Goal: Task Accomplishment & Management: Use online tool/utility

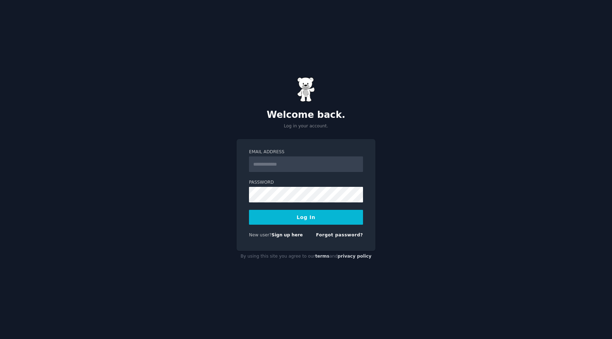
click at [298, 161] on input "Email Address" at bounding box center [306, 164] width 114 height 16
click at [0, 339] on com-1password-button at bounding box center [0, 339] width 0 height 0
type input "**********"
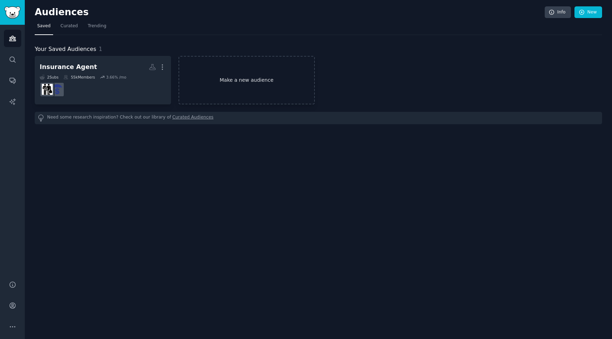
click at [277, 88] on link "Make a new audience" at bounding box center [246, 80] width 136 height 48
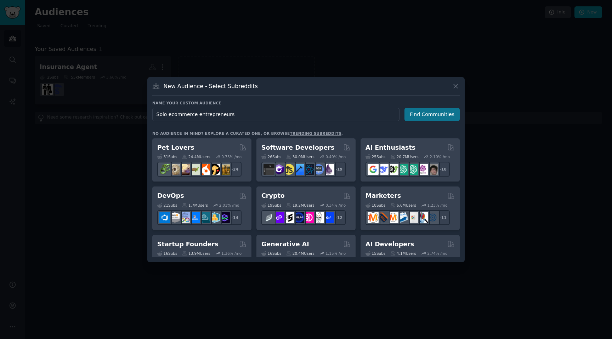
type input "Solo ecommerce entrepreneurs"
click at [436, 112] on button "Find Communities" at bounding box center [431, 114] width 55 height 13
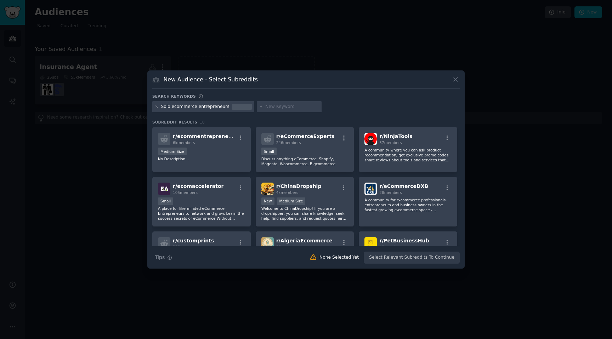
click at [182, 108] on div "Solo ecommerce entrepreneurs" at bounding box center [195, 107] width 68 height 6
click at [158, 106] on icon at bounding box center [157, 107] width 4 height 4
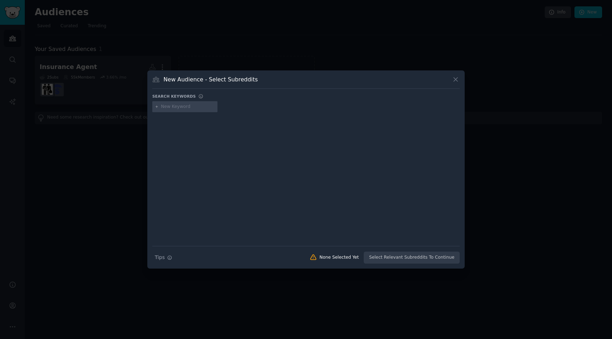
click at [171, 109] on input "text" at bounding box center [188, 107] width 54 height 6
click at [187, 110] on div at bounding box center [184, 106] width 65 height 11
click at [183, 108] on input "text" at bounding box center [188, 107] width 54 height 6
click at [456, 81] on icon at bounding box center [455, 79] width 7 height 7
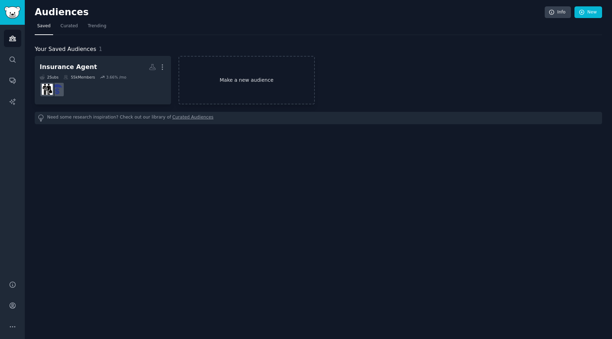
click at [255, 83] on link "Make a new audience" at bounding box center [246, 80] width 136 height 48
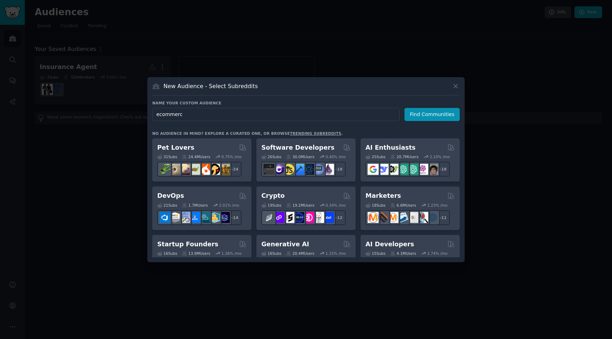
type input "ecommerce"
click button "Find Communities" at bounding box center [431, 114] width 55 height 13
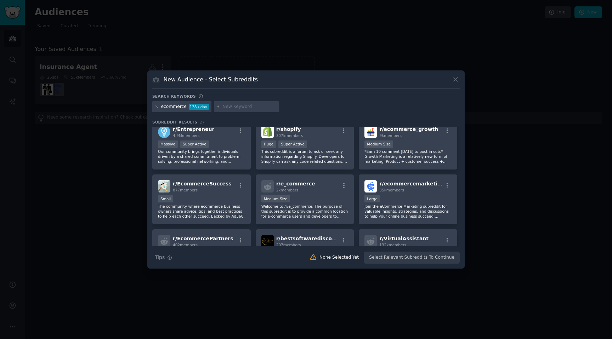
scroll to position [63, 0]
click at [447, 185] on icon "button" at bounding box center [447, 185] width 6 height 6
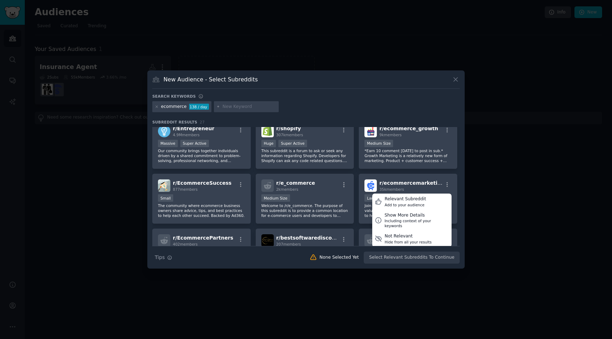
click at [480, 196] on div at bounding box center [306, 169] width 612 height 339
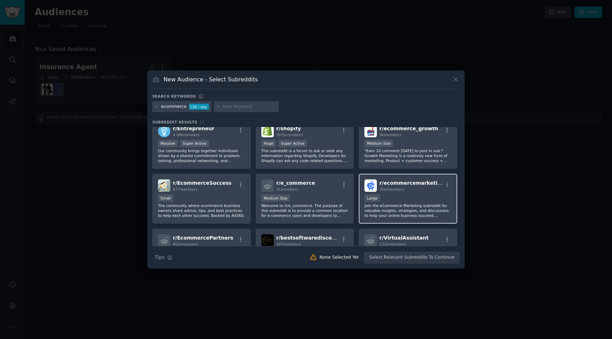
click at [383, 194] on div "r/ ecommercemarketing 35k members Large Join the eCommerce Marketing subreddit …" at bounding box center [408, 199] width 98 height 50
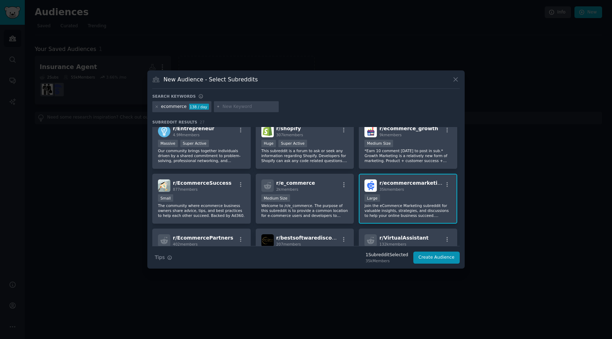
click at [386, 185] on span "r/ ecommercemarketing" at bounding box center [411, 183] width 65 height 6
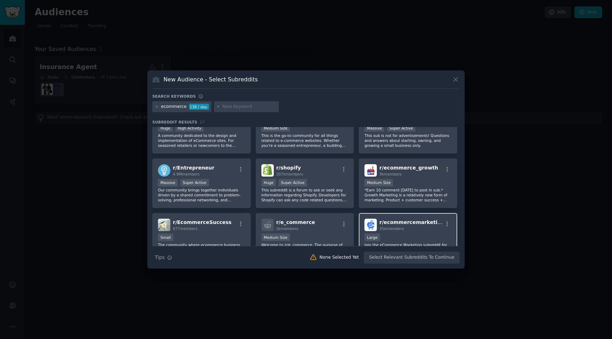
scroll to position [0, 0]
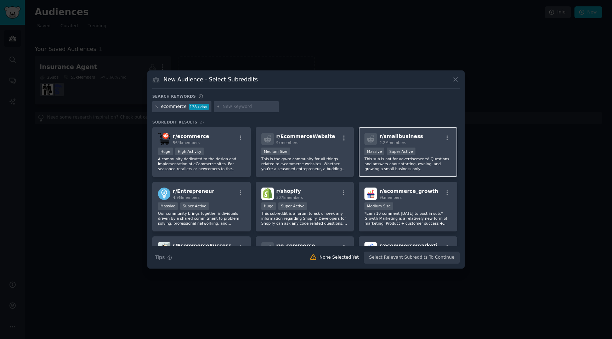
click at [435, 173] on div "r/ smallbusiness 2.2M members >= 95th percentile for submissions / day Massive …" at bounding box center [408, 152] width 98 height 50
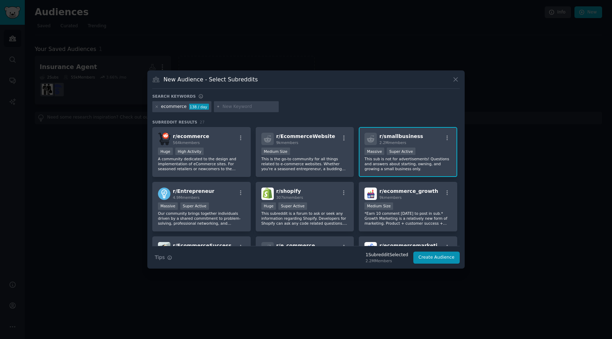
click at [394, 168] on p "This sub is not for advertisements! Questions and answers about starting, ownin…" at bounding box center [407, 163] width 87 height 15
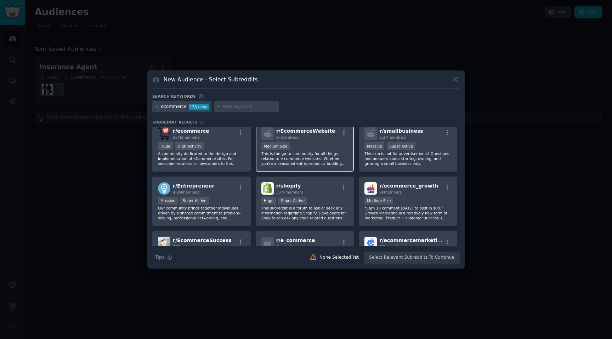
click at [328, 150] on div "Medium Size" at bounding box center [304, 146] width 87 height 9
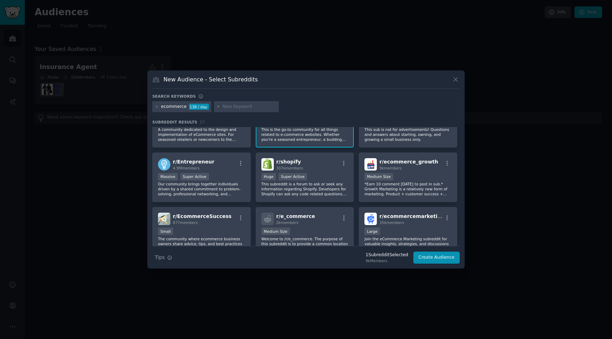
scroll to position [0, 0]
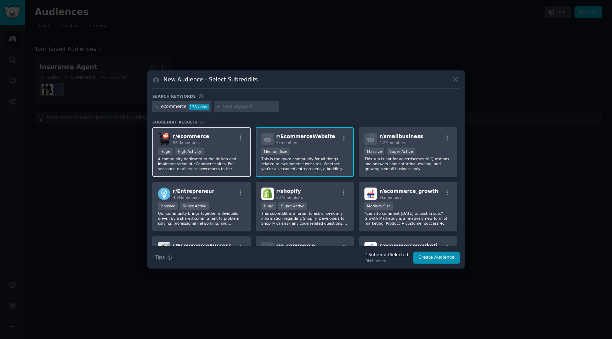
click at [223, 146] on div "r/ ecommerce 564k members Huge High Activity A community dedicated to the desig…" at bounding box center [201, 152] width 98 height 50
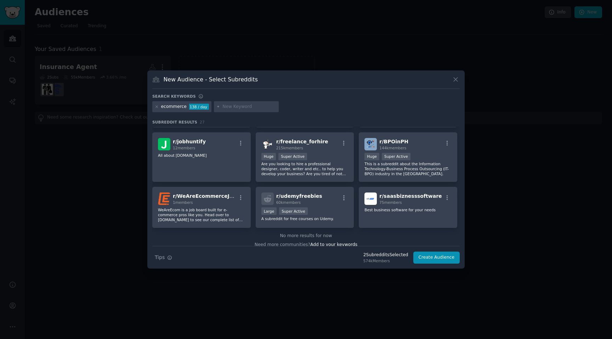
scroll to position [378, 0]
click at [444, 261] on button "Create Audience" at bounding box center [436, 258] width 47 height 12
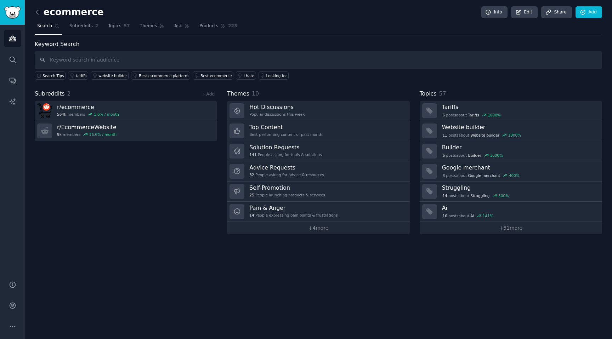
click at [34, 16] on div "ecommerce Info Edit Share Add Search Subreddits 2 Topics 57 Themes Ask Products…" at bounding box center [318, 169] width 587 height 339
click at [36, 13] on icon at bounding box center [37, 11] width 7 height 7
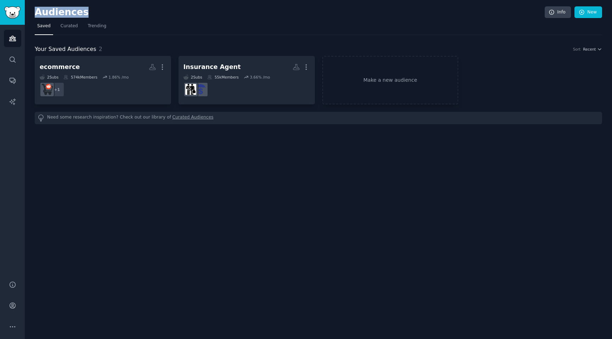
click at [2, 91] on div "Conversations Audiences Search Conversations AI Reports Help Account More Audie…" at bounding box center [306, 169] width 612 height 339
click at [2, 92] on div "Audiences Search Conversations AI Reports" at bounding box center [12, 148] width 25 height 247
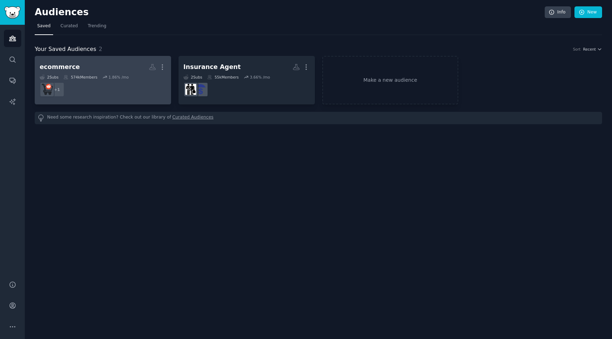
click at [82, 68] on h2 "ecommerce More" at bounding box center [103, 67] width 126 height 12
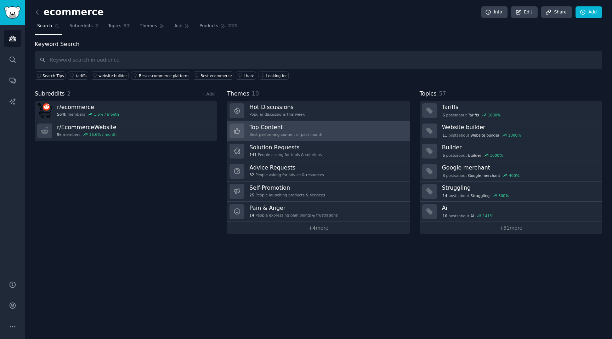
click at [292, 124] on h3 "Top Content" at bounding box center [285, 127] width 73 height 7
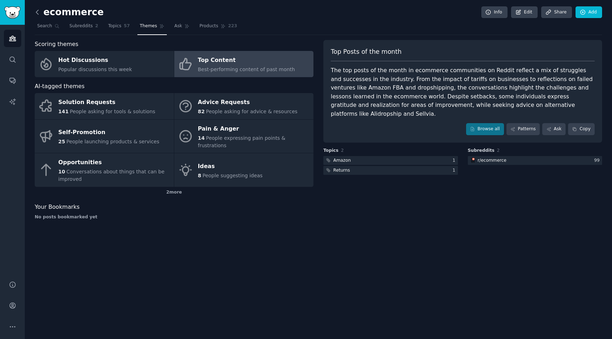
click at [38, 10] on icon at bounding box center [37, 11] width 7 height 7
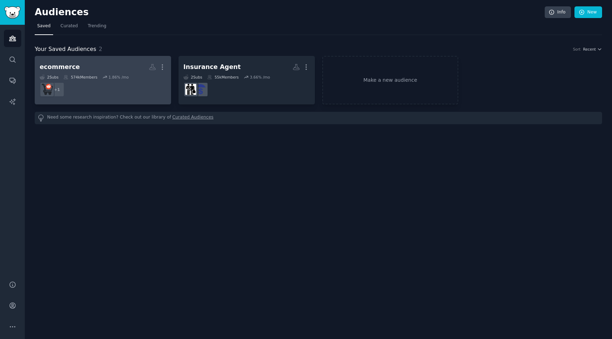
click at [100, 85] on dd "+ 1" at bounding box center [103, 90] width 126 height 20
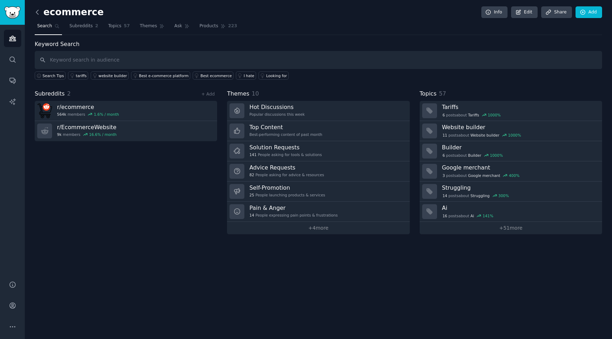
click at [35, 12] on icon at bounding box center [37, 11] width 7 height 7
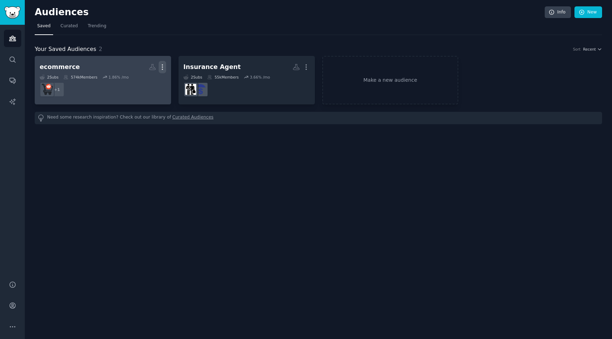
click at [162, 65] on icon "button" at bounding box center [162, 67] width 1 height 5
click at [138, 69] on p "View" at bounding box center [141, 69] width 12 height 7
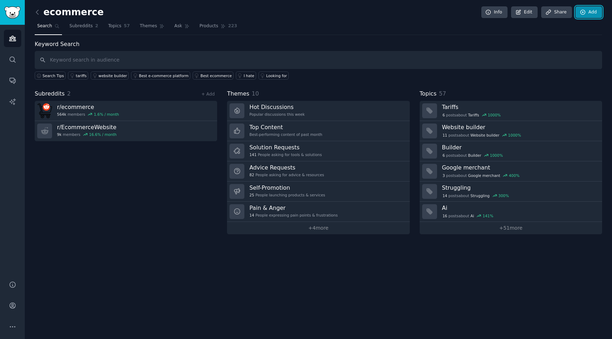
click at [592, 14] on link "Add" at bounding box center [588, 12] width 27 height 12
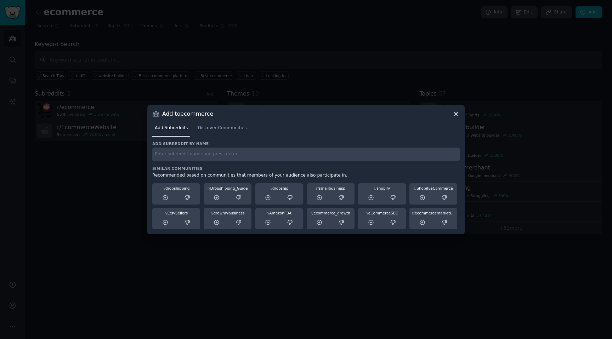
click at [204, 156] on input "text" at bounding box center [305, 155] width 307 height 14
type input "e"
click at [459, 114] on icon at bounding box center [455, 113] width 7 height 7
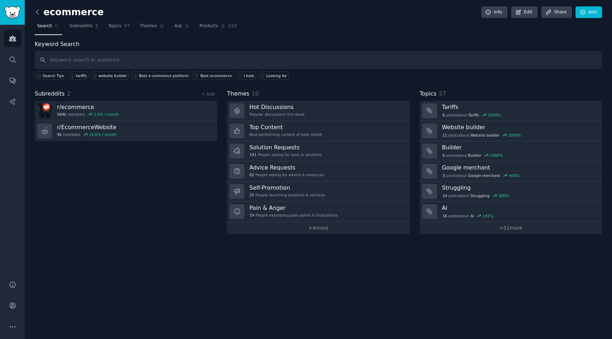
click at [38, 13] on icon at bounding box center [37, 11] width 7 height 7
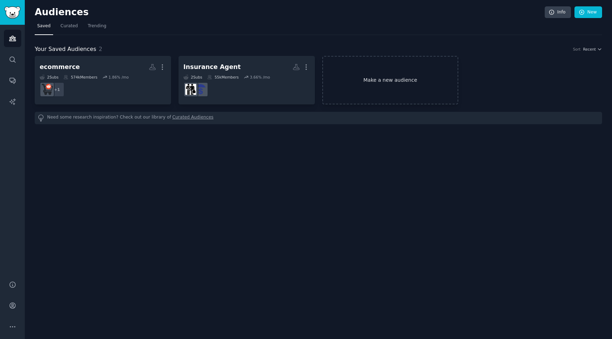
click at [400, 87] on link "Make a new audience" at bounding box center [390, 80] width 136 height 48
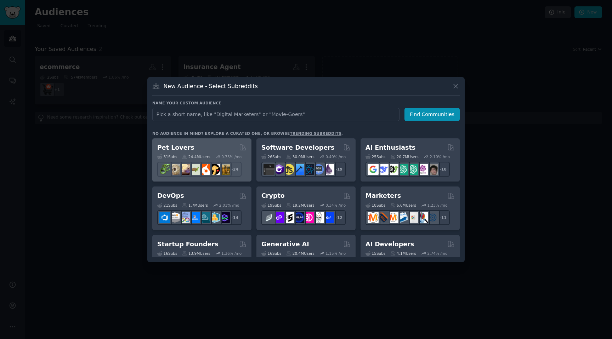
click at [214, 145] on div "Pet Lovers" at bounding box center [201, 147] width 89 height 9
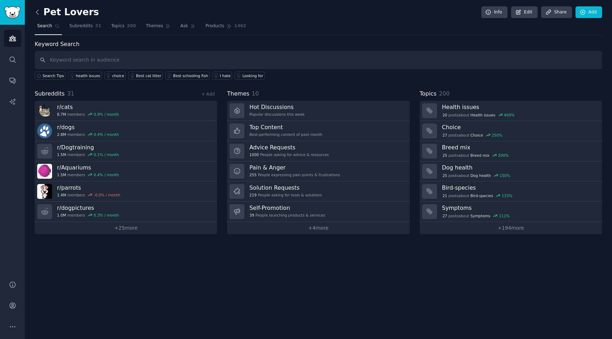
click at [38, 14] on icon at bounding box center [37, 11] width 7 height 7
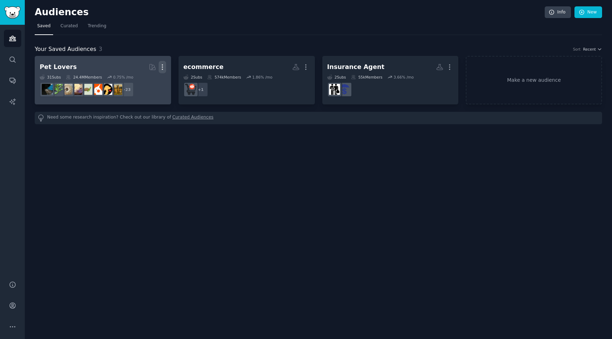
click at [164, 68] on icon "button" at bounding box center [162, 66] width 7 height 7
click at [156, 81] on dd "+ 23" at bounding box center [103, 90] width 126 height 20
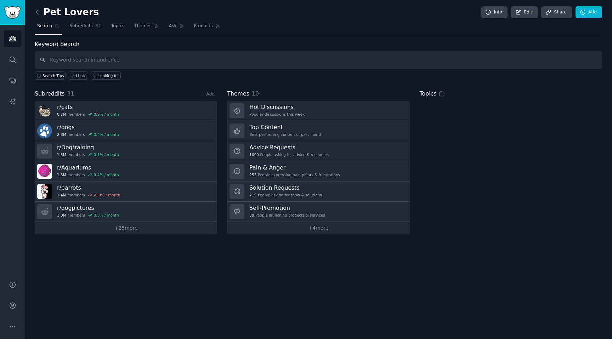
click at [103, 62] on input "text" at bounding box center [318, 60] width 567 height 18
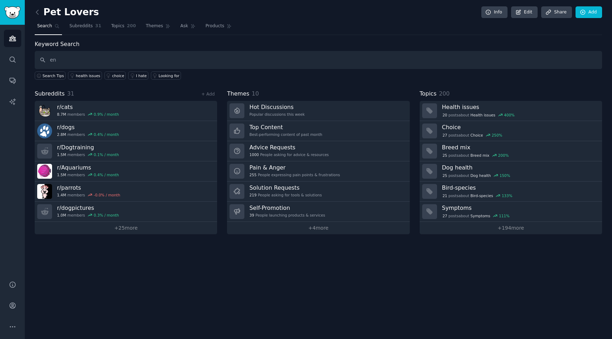
type input "e"
type input "ecommerce"
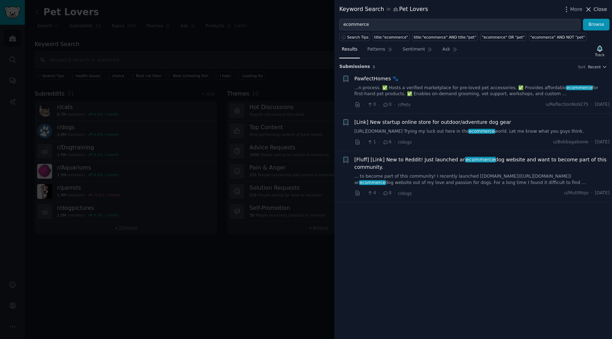
click at [594, 6] on span "Close" at bounding box center [599, 9] width 13 height 7
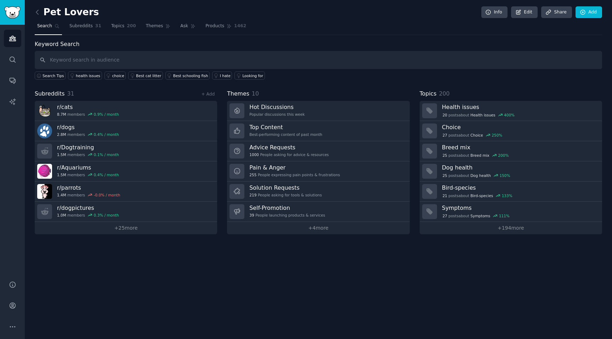
click at [42, 26] on span "Search" at bounding box center [44, 26] width 15 height 6
click at [88, 64] on input "text" at bounding box center [318, 60] width 567 height 18
type input "e"
click at [35, 14] on icon at bounding box center [37, 11] width 7 height 7
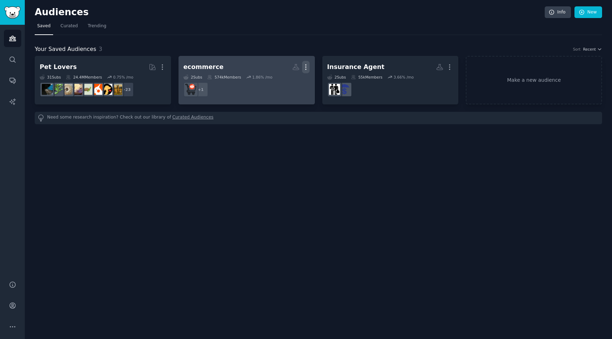
click at [305, 67] on icon "button" at bounding box center [305, 66] width 7 height 7
click at [287, 83] on p "Delete" at bounding box center [286, 81] width 16 height 7
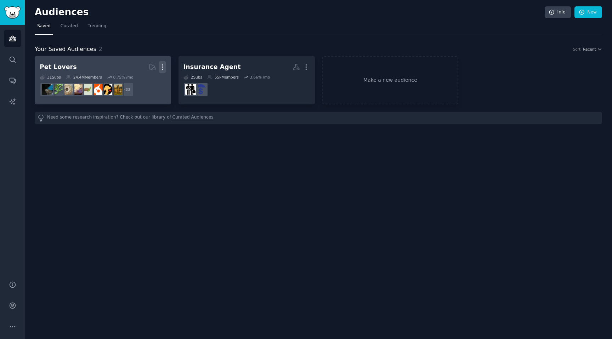
click at [165, 68] on icon "button" at bounding box center [162, 66] width 7 height 7
click at [154, 85] on div "View Delete" at bounding box center [138, 76] width 36 height 30
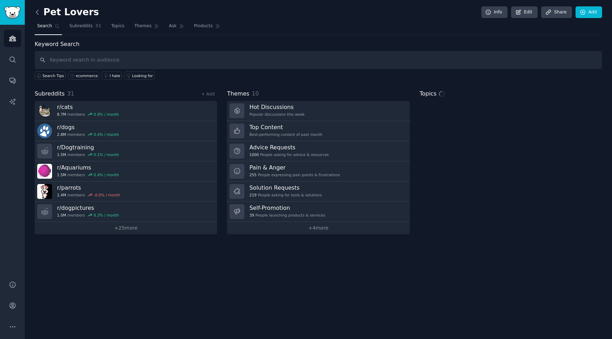
click at [38, 15] on icon at bounding box center [37, 11] width 7 height 7
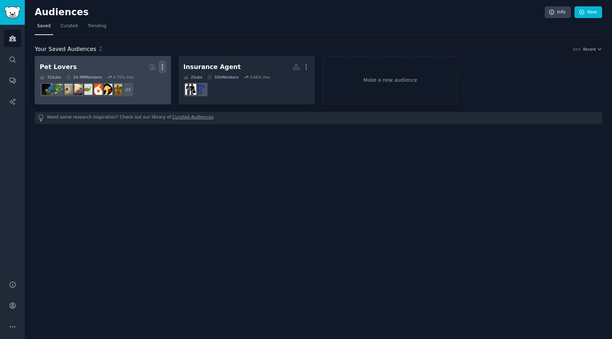
click at [162, 68] on icon "button" at bounding box center [162, 66] width 7 height 7
click at [148, 84] on p "Delete" at bounding box center [143, 81] width 16 height 7
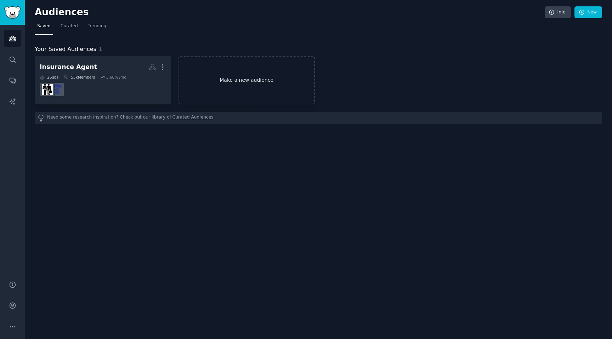
click at [244, 82] on link "Make a new audience" at bounding box center [246, 80] width 136 height 48
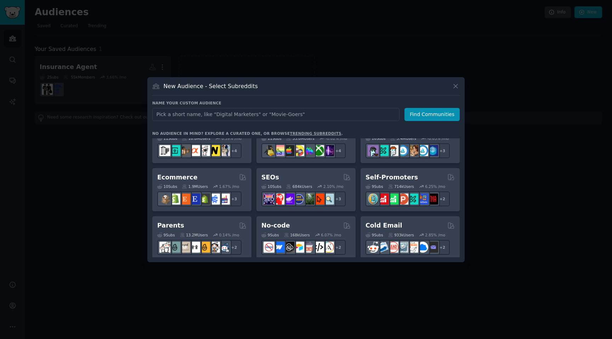
scroll to position [261, 0]
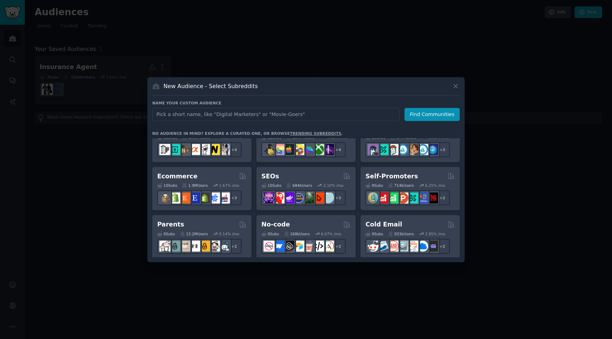
click at [200, 117] on input "text" at bounding box center [275, 114] width 247 height 13
type input "solopreneurs"
click at [432, 117] on button "Find Communities" at bounding box center [431, 114] width 55 height 13
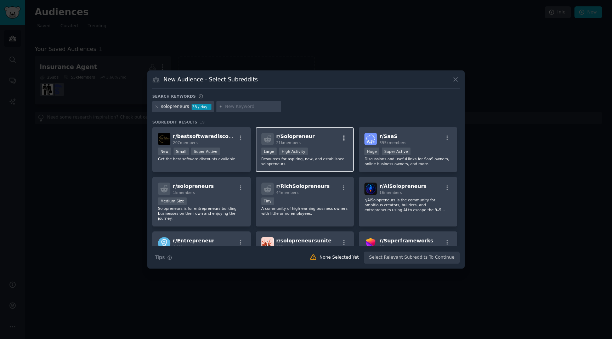
click at [344, 139] on icon "button" at bounding box center [343, 138] width 6 height 6
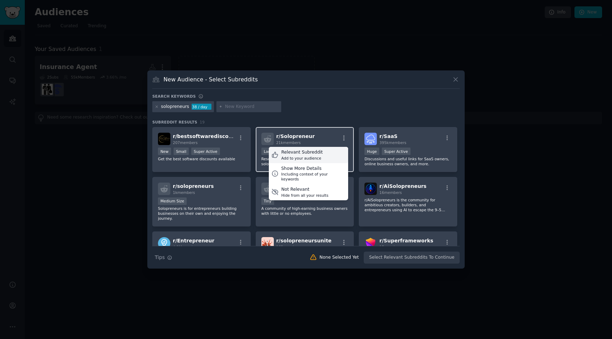
click at [327, 154] on div "Relevant Subreddit Add to your audience" at bounding box center [308, 155] width 79 height 16
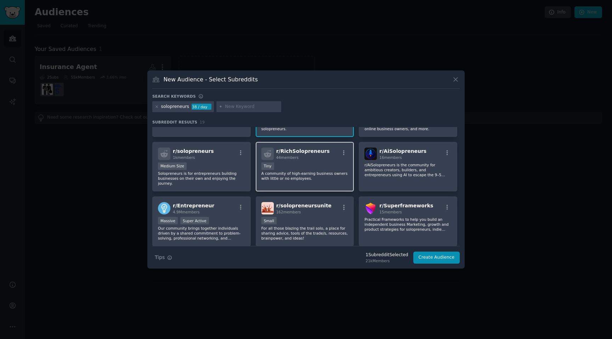
scroll to position [37, 0]
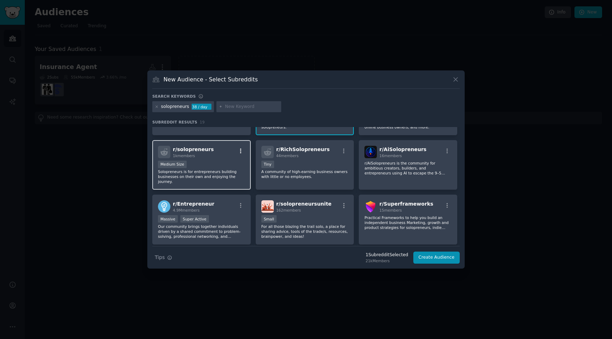
click at [242, 150] on icon "button" at bounding box center [240, 151] width 6 height 6
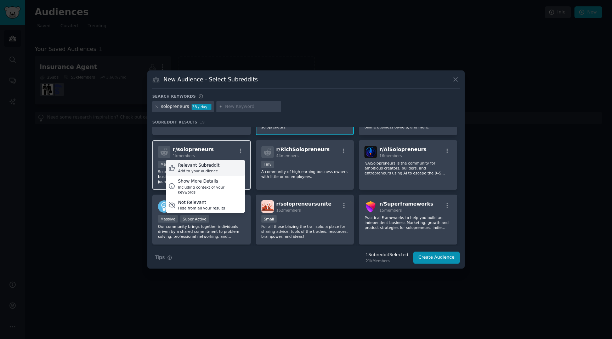
click at [225, 172] on div "Relevant Subreddit Add to your audience" at bounding box center [205, 168] width 79 height 16
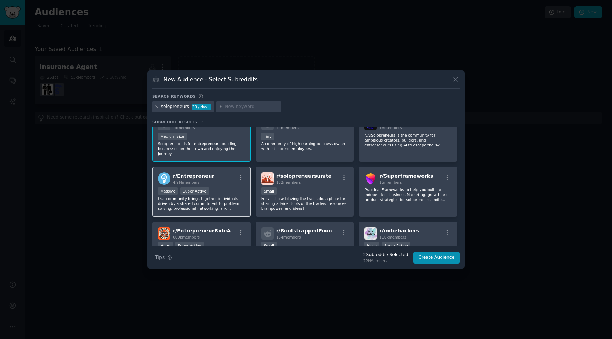
scroll to position [66, 0]
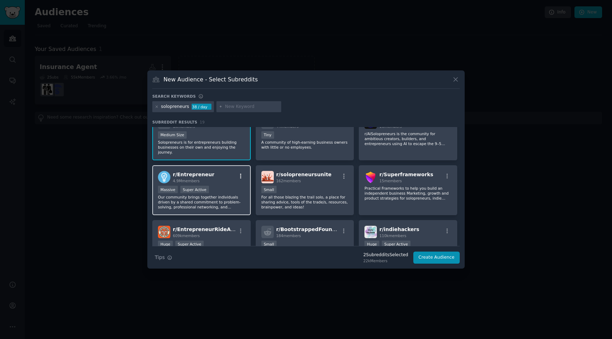
click at [243, 176] on button "button" at bounding box center [240, 176] width 9 height 6
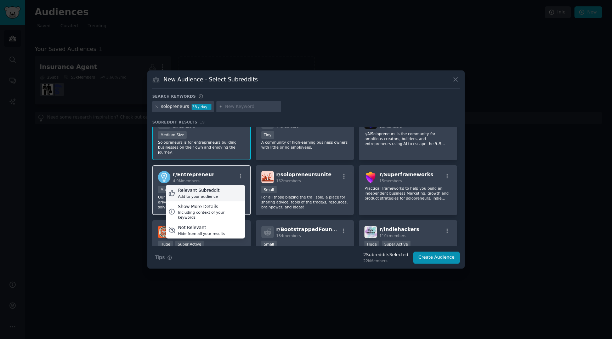
click at [232, 191] on div "Relevant Subreddit Add to your audience" at bounding box center [205, 193] width 79 height 16
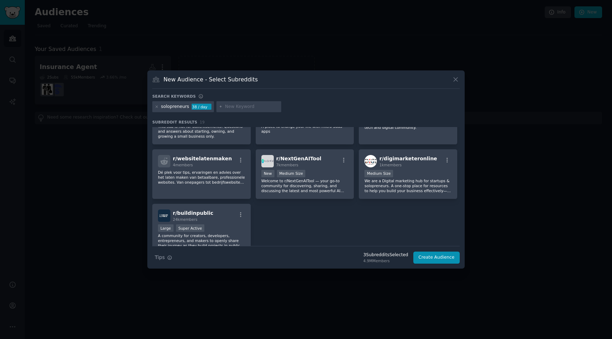
scroll to position [0, 0]
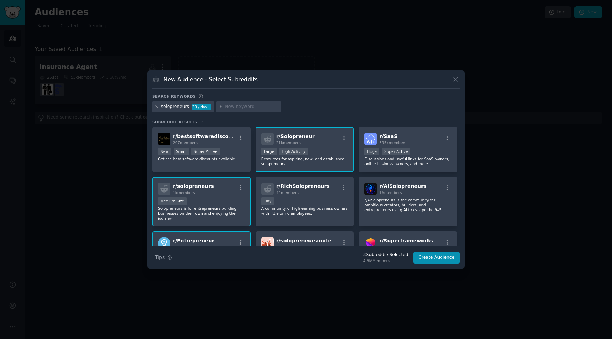
click at [227, 81] on h3 "New Audience - Select Subreddits" at bounding box center [211, 79] width 94 height 7
click at [231, 107] on input "text" at bounding box center [252, 107] width 54 height 6
type input "ecommerce"
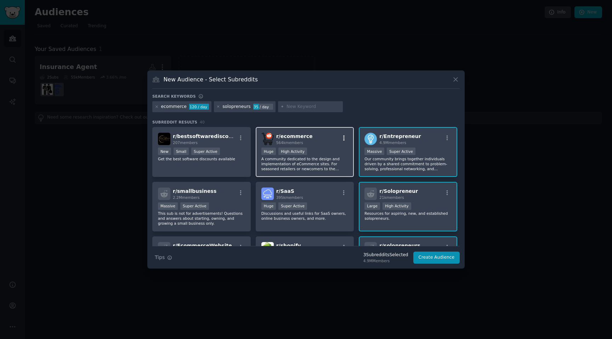
click at [343, 140] on icon "button" at bounding box center [343, 138] width 1 height 5
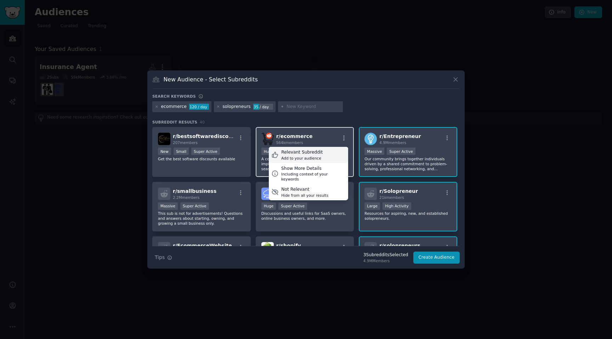
click at [311, 156] on div "Add to your audience" at bounding box center [301, 158] width 41 height 5
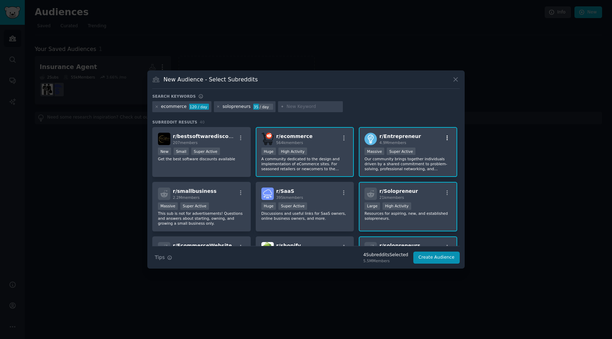
click at [444, 137] on icon "button" at bounding box center [447, 138] width 6 height 6
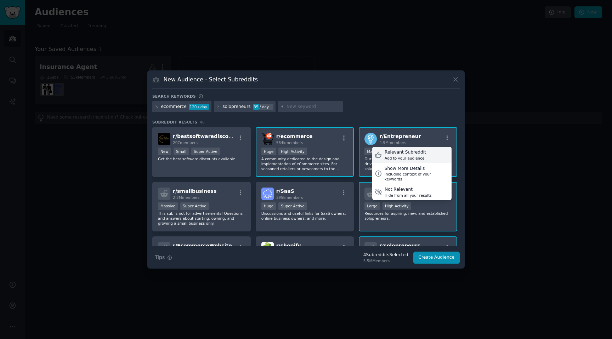
click at [432, 150] on div "Relevant Subreddit Add to your audience" at bounding box center [411, 155] width 79 height 16
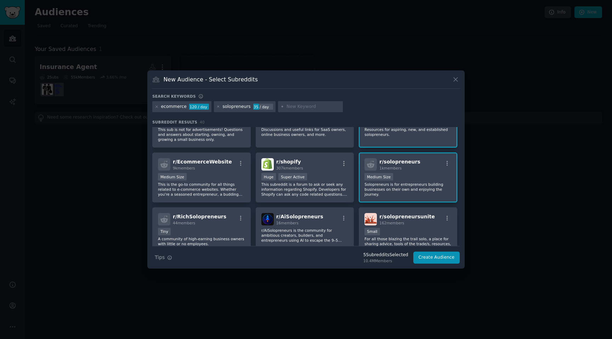
scroll to position [83, 0]
click at [238, 167] on icon "button" at bounding box center [240, 164] width 6 height 6
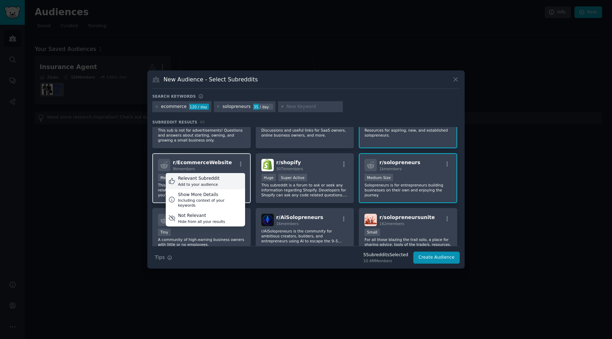
click at [237, 181] on div "Relevant Subreddit Add to your audience" at bounding box center [205, 181] width 79 height 16
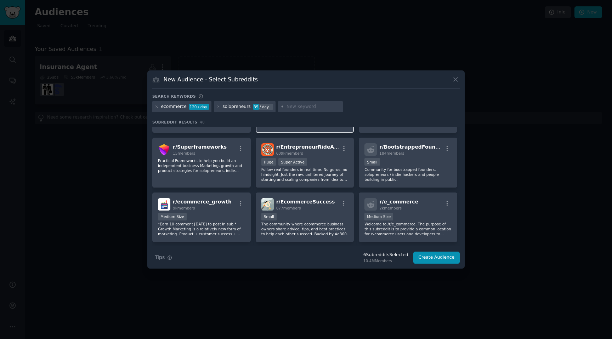
scroll to position [214, 0]
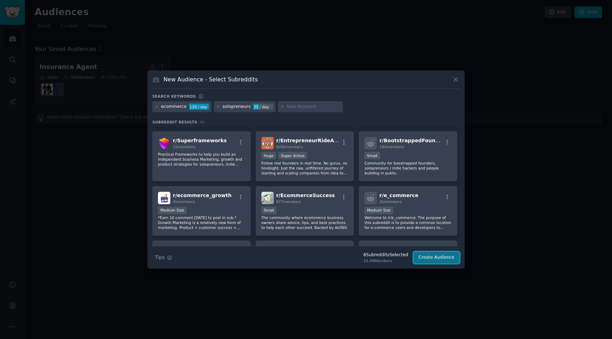
click at [436, 258] on button "Create Audience" at bounding box center [436, 258] width 47 height 12
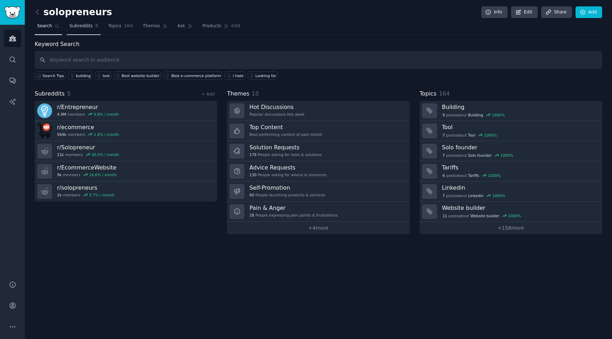
click at [76, 33] on link "Subreddits 5" at bounding box center [84, 28] width 34 height 15
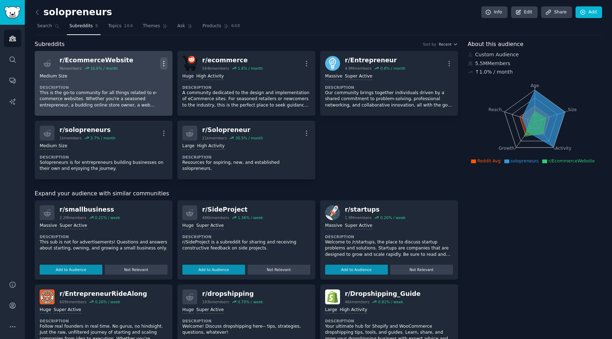
click at [164, 65] on icon "button" at bounding box center [163, 63] width 7 height 7
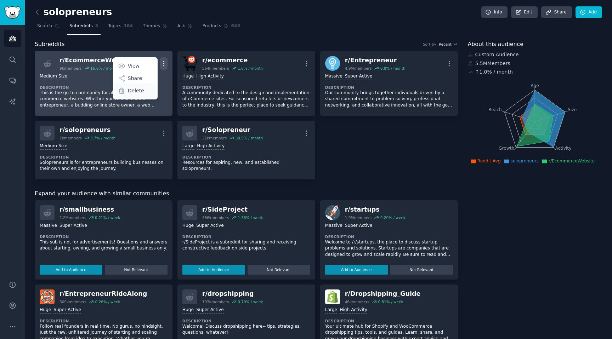
click at [148, 84] on div "Delete" at bounding box center [135, 90] width 42 height 15
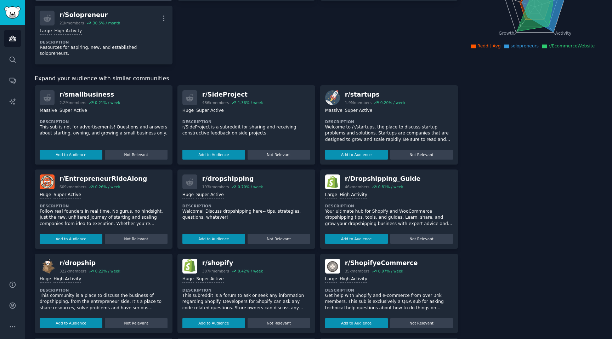
scroll to position [120, 0]
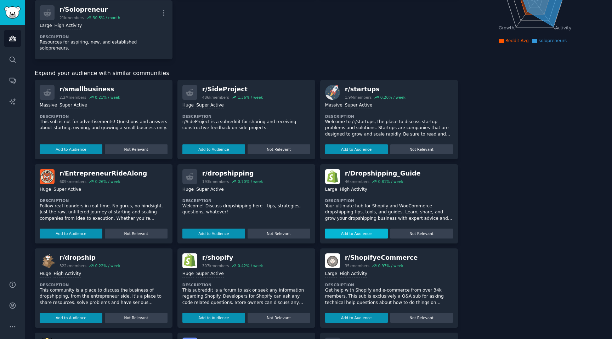
click at [361, 229] on button "Add to Audience" at bounding box center [356, 234] width 63 height 10
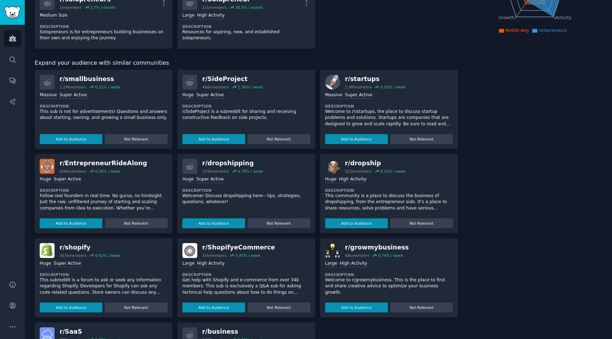
scroll to position [0, 0]
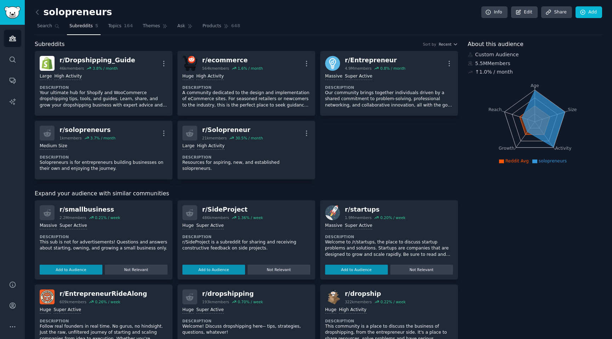
click at [87, 28] on span "Subreddits" at bounding box center [80, 26] width 23 height 6
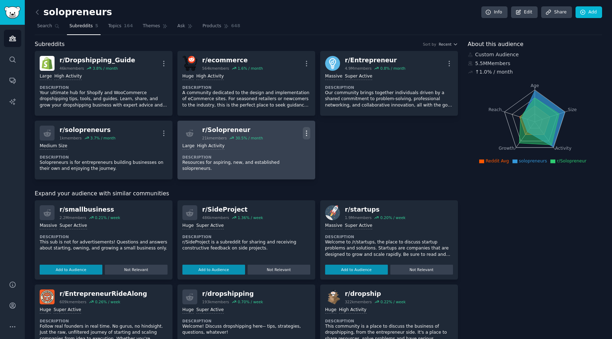
click at [303, 130] on icon "button" at bounding box center [306, 133] width 7 height 7
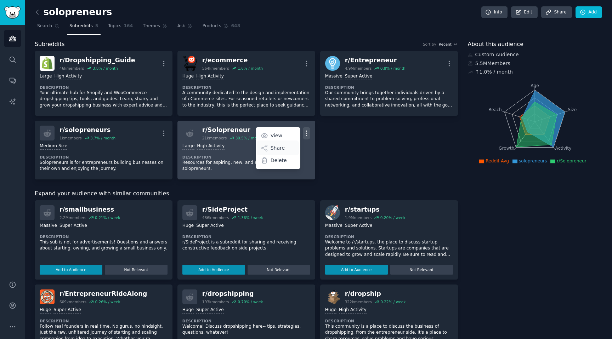
click at [274, 150] on p "Share" at bounding box center [277, 147] width 14 height 7
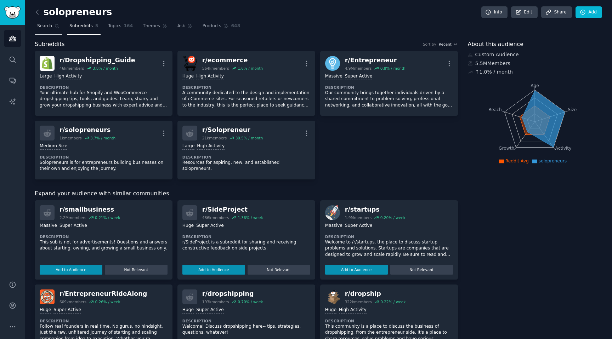
click at [50, 29] on link "Search" at bounding box center [48, 28] width 27 height 15
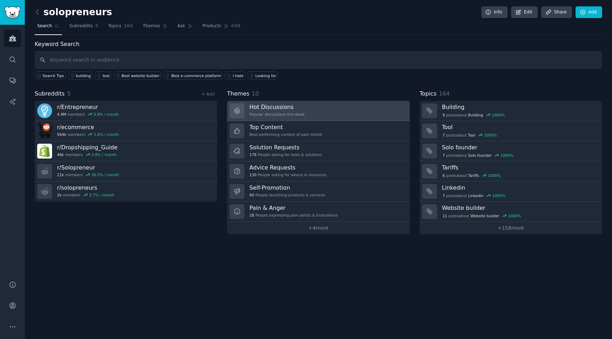
click at [286, 111] on div "Hot Discussions Popular discussions this week" at bounding box center [276, 110] width 55 height 15
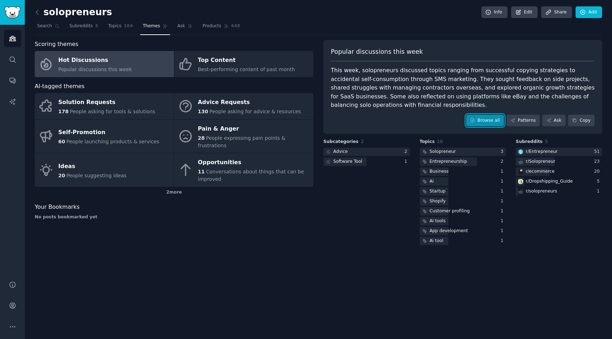
click at [492, 120] on link "Browse all" at bounding box center [485, 121] width 38 height 12
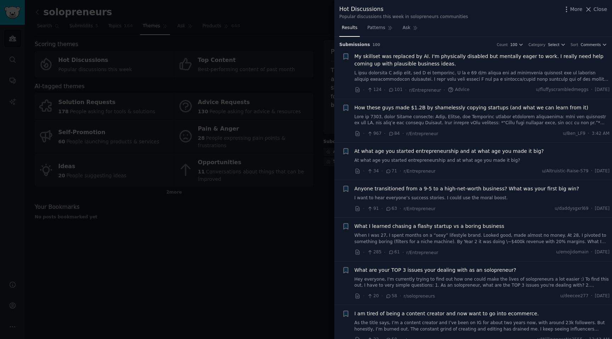
click at [354, 55] on div "+ My skillset was replaced by AI. I'm physically disabled but mentally eager to…" at bounding box center [476, 73] width 268 height 41
click at [379, 27] on span "Patterns" at bounding box center [376, 28] width 18 height 6
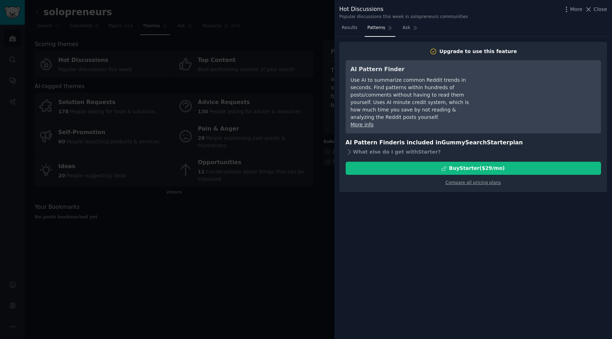
click at [602, 15] on div "Hot Discussions Popular discussions this week in solopreneurs communities More …" at bounding box center [473, 12] width 268 height 15
click at [601, 12] on span "Close" at bounding box center [599, 9] width 13 height 7
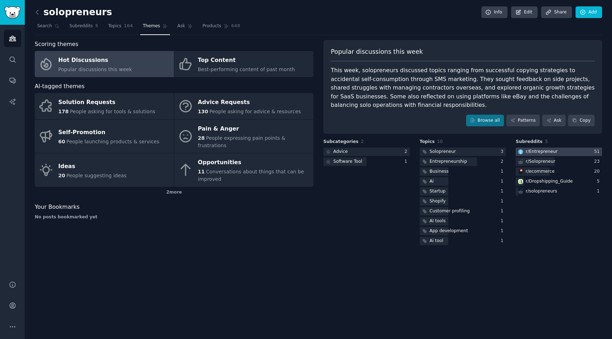
click at [556, 153] on div "r/ Entrepreneur" at bounding box center [536, 152] width 43 height 9
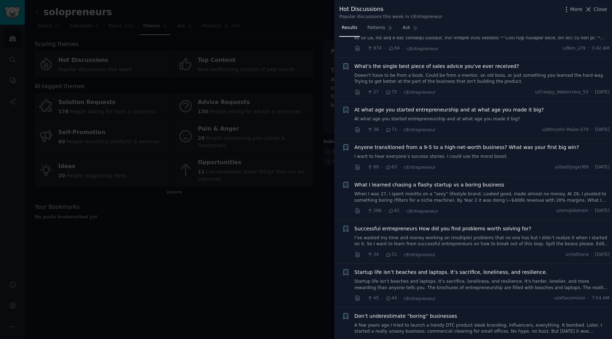
scroll to position [137, 0]
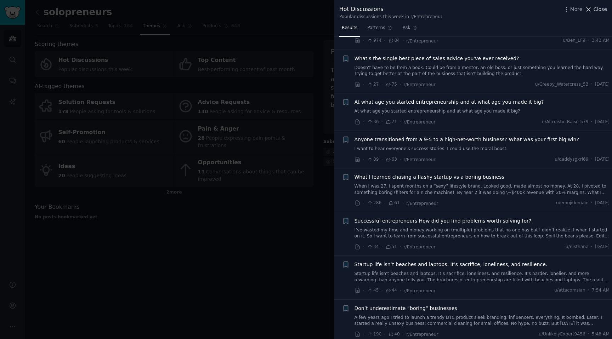
click at [600, 7] on span "Close" at bounding box center [599, 9] width 13 height 7
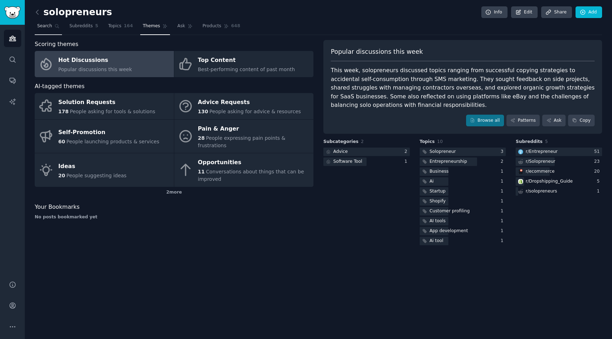
click at [47, 25] on span "Search" at bounding box center [44, 26] width 15 height 6
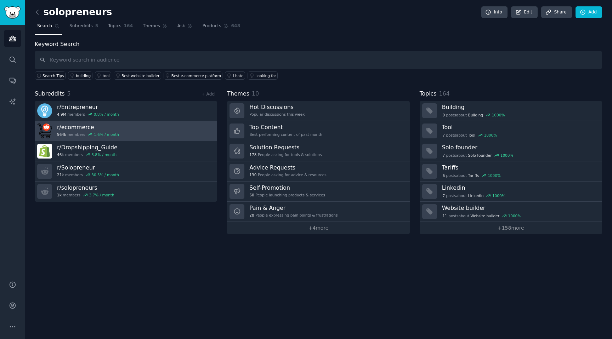
click at [146, 128] on link "r/ ecommerce 564k members 1.6 % / month" at bounding box center [126, 131] width 182 height 20
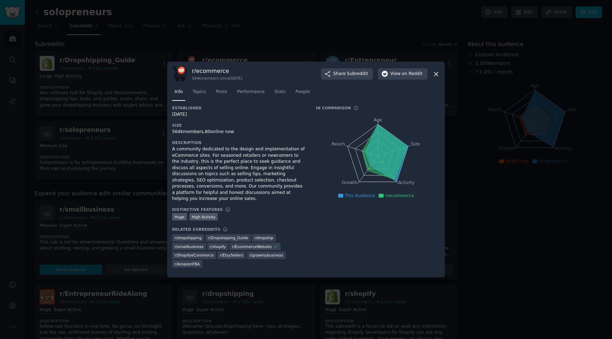
click at [436, 72] on icon at bounding box center [435, 73] width 7 height 7
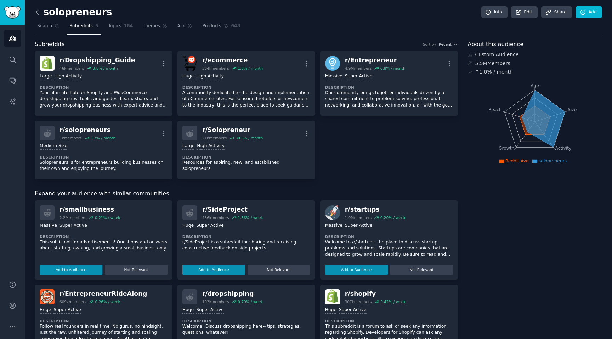
click at [37, 10] on icon at bounding box center [37, 11] width 7 height 7
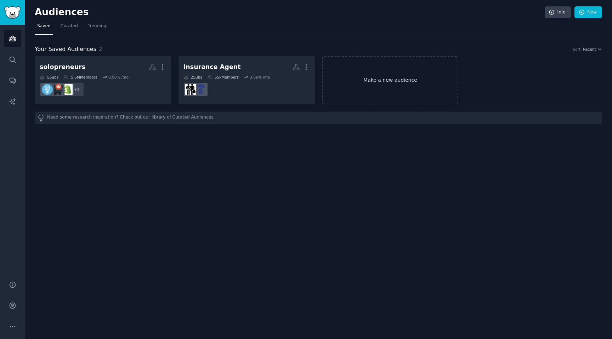
click at [357, 83] on link "Make a new audience" at bounding box center [390, 80] width 136 height 48
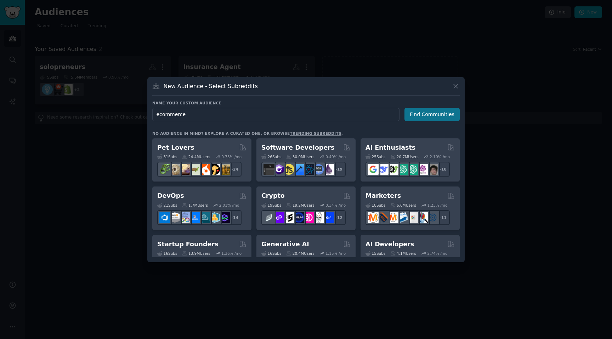
type input "ecommerce"
click at [428, 113] on button "Find Communities" at bounding box center [431, 114] width 55 height 13
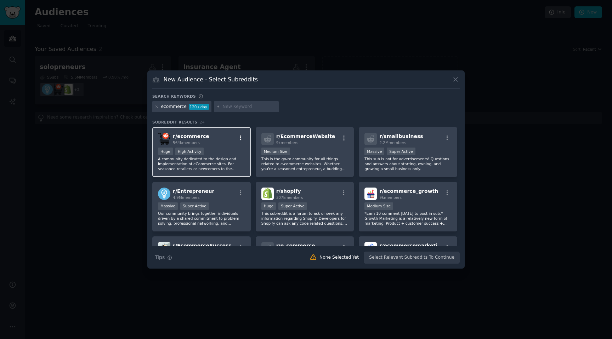
click at [239, 141] on icon "button" at bounding box center [240, 138] width 6 height 6
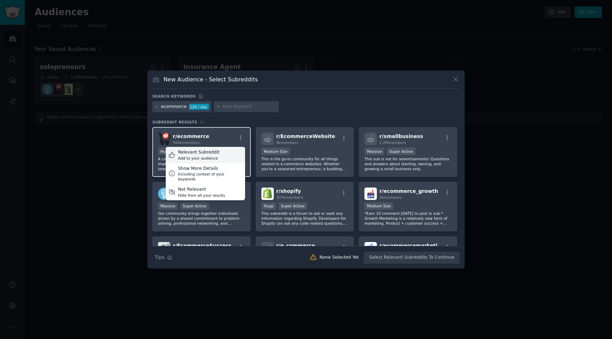
click at [233, 155] on div "Relevant Subreddit Add to your audience" at bounding box center [205, 155] width 79 height 16
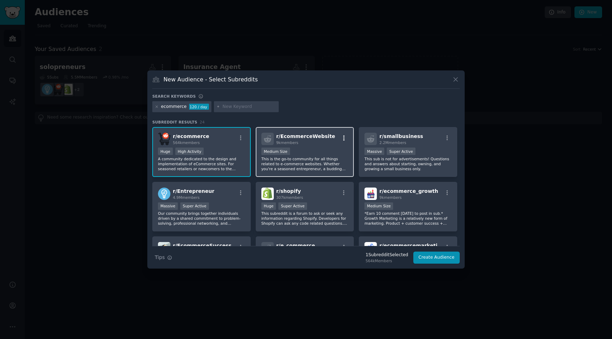
click at [342, 136] on icon "button" at bounding box center [343, 138] width 6 height 6
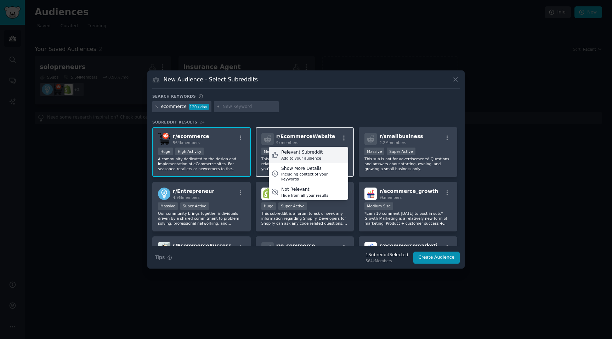
click at [340, 160] on div "Relevant Subreddit Add to your audience" at bounding box center [308, 155] width 79 height 16
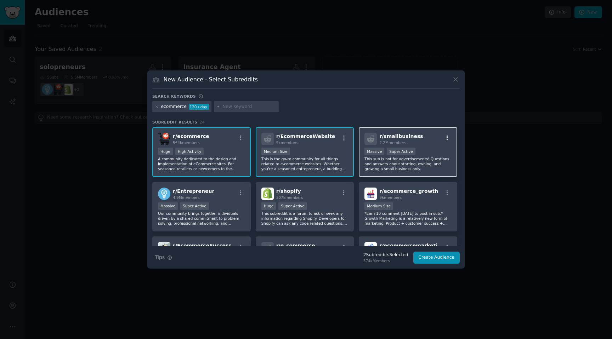
click at [444, 137] on icon "button" at bounding box center [447, 138] width 6 height 6
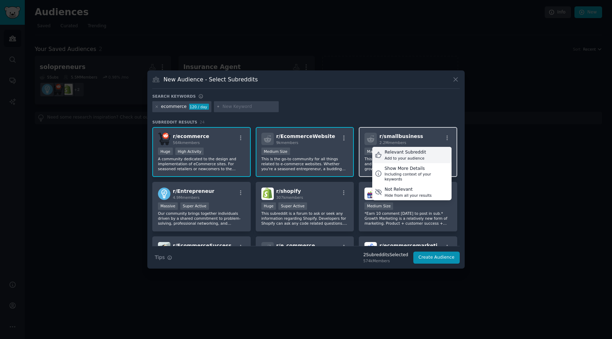
click at [435, 157] on div "Relevant Subreddit Add to your audience" at bounding box center [411, 155] width 79 height 16
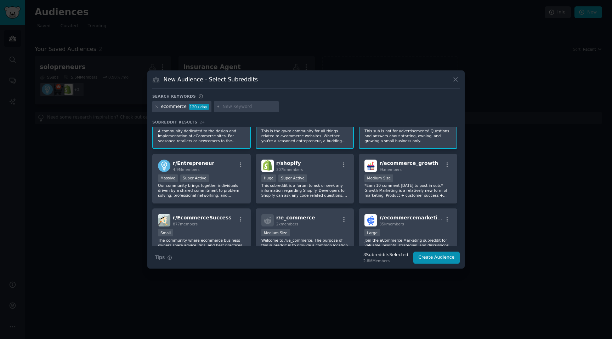
scroll to position [28, 0]
click at [444, 166] on icon "button" at bounding box center [447, 165] width 6 height 6
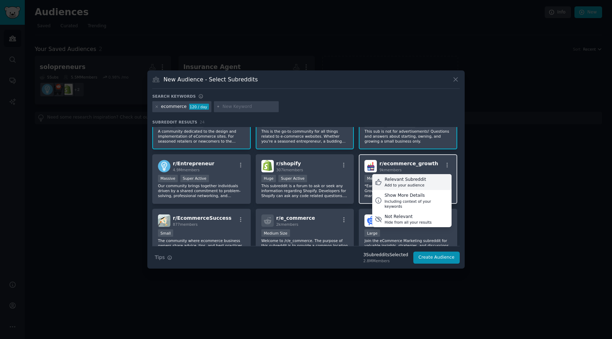
click at [419, 185] on div "Add to your audience" at bounding box center [404, 185] width 41 height 5
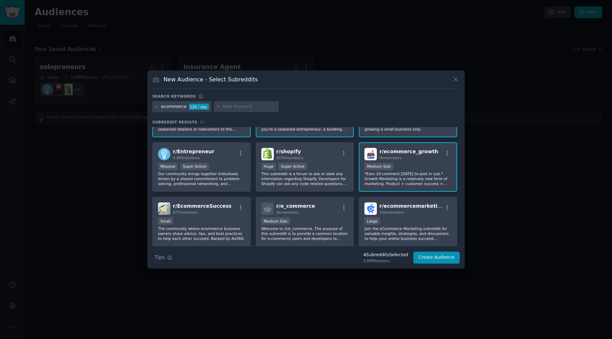
scroll to position [46, 0]
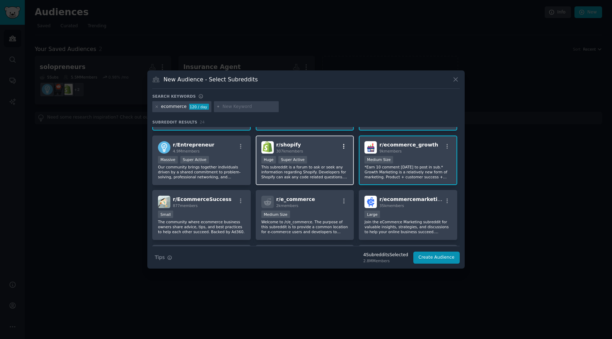
click at [344, 147] on icon "button" at bounding box center [343, 146] width 6 height 6
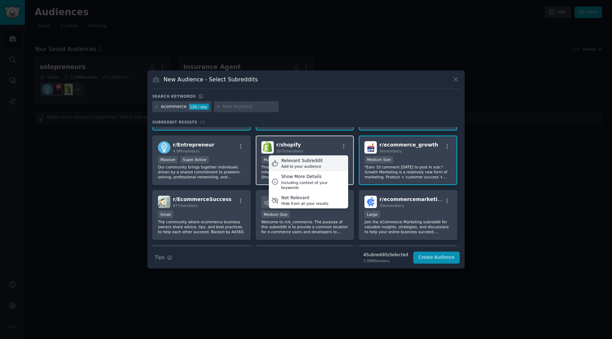
click at [326, 166] on div "Relevant Subreddit Add to your audience" at bounding box center [308, 163] width 79 height 16
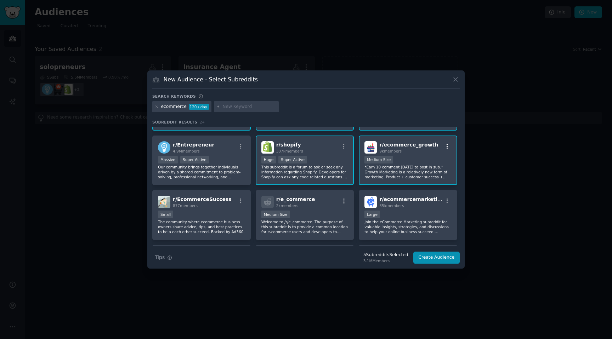
click at [444, 144] on icon "button" at bounding box center [447, 146] width 6 height 6
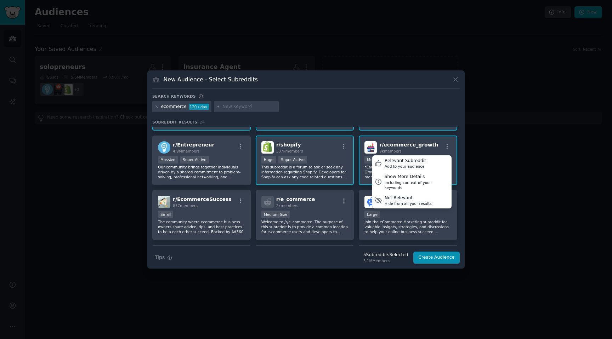
click at [429, 121] on h3 "Subreddit Results 24" at bounding box center [305, 122] width 307 height 5
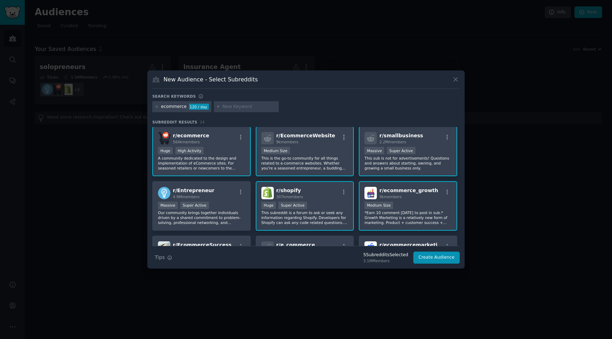
scroll to position [0, 0]
click at [447, 193] on icon "button" at bounding box center [447, 193] width 6 height 6
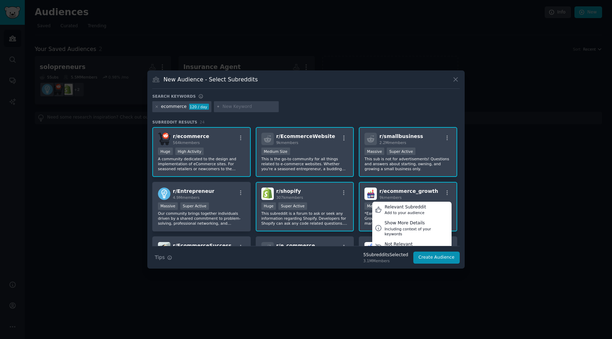
click at [492, 214] on div at bounding box center [306, 169] width 612 height 339
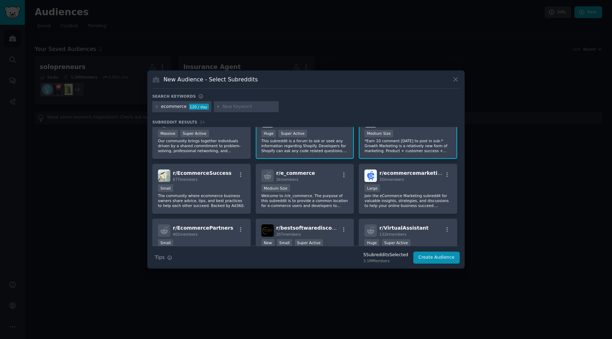
scroll to position [74, 0]
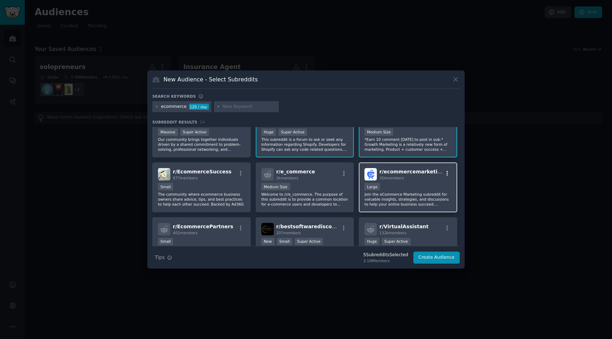
click at [447, 174] on icon "button" at bounding box center [447, 173] width 6 height 6
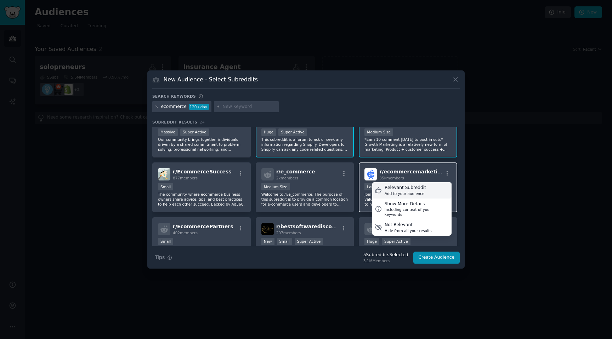
click at [440, 192] on div "Relevant Subreddit Add to your audience" at bounding box center [411, 190] width 79 height 16
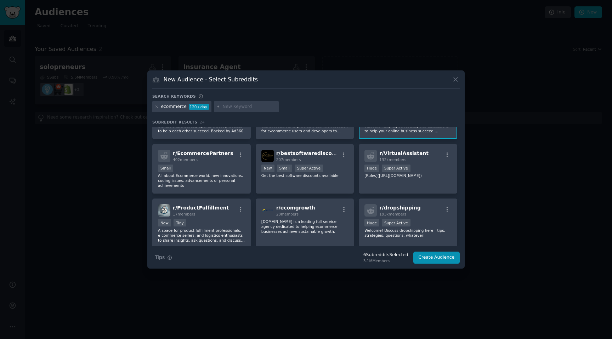
scroll to position [148, 0]
click at [443, 256] on button "Create Audience" at bounding box center [436, 258] width 47 height 12
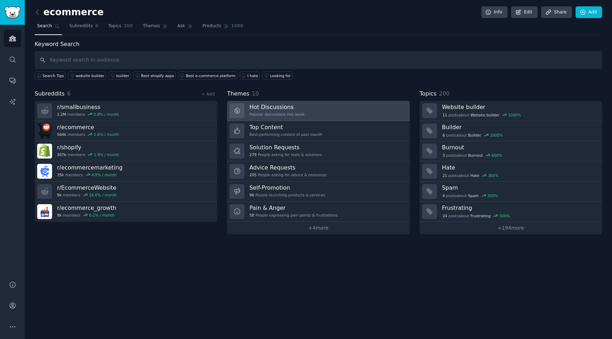
click at [320, 116] on link "Hot Discussions Popular discussions this week" at bounding box center [318, 111] width 182 height 20
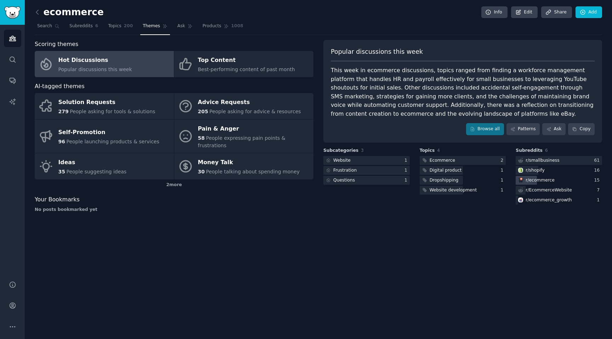
click at [556, 181] on div "r/ ecommerce" at bounding box center [558, 180] width 86 height 9
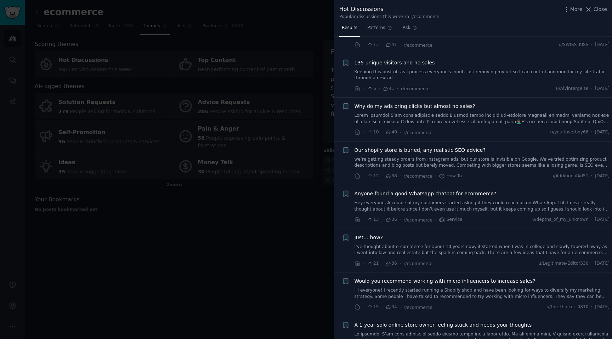
scroll to position [215, 0]
